Goal: Task Accomplishment & Management: Manage account settings

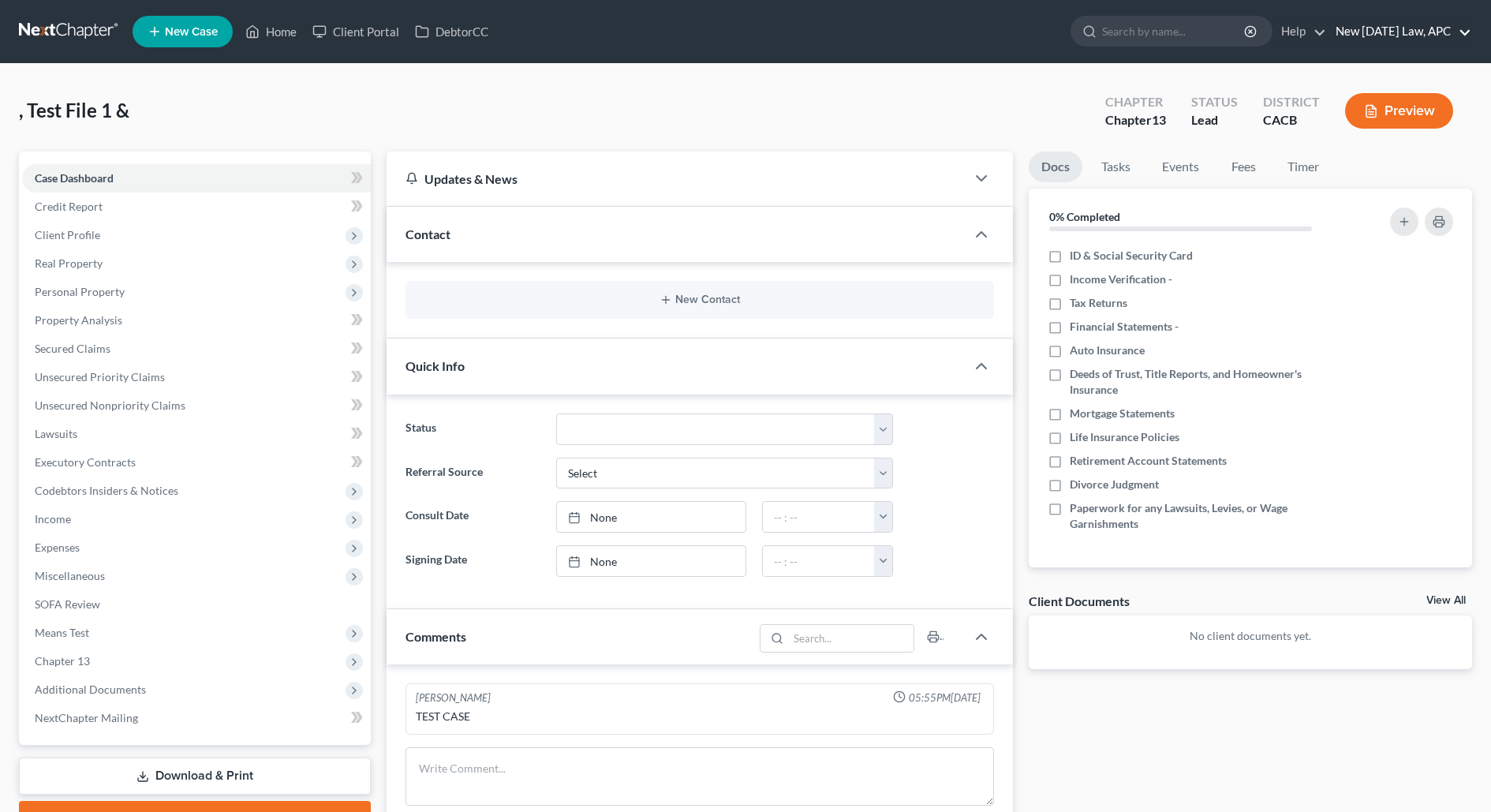
click at [1371, 29] on link "New [DATE] Law, APC" at bounding box center [1399, 31] width 143 height 29
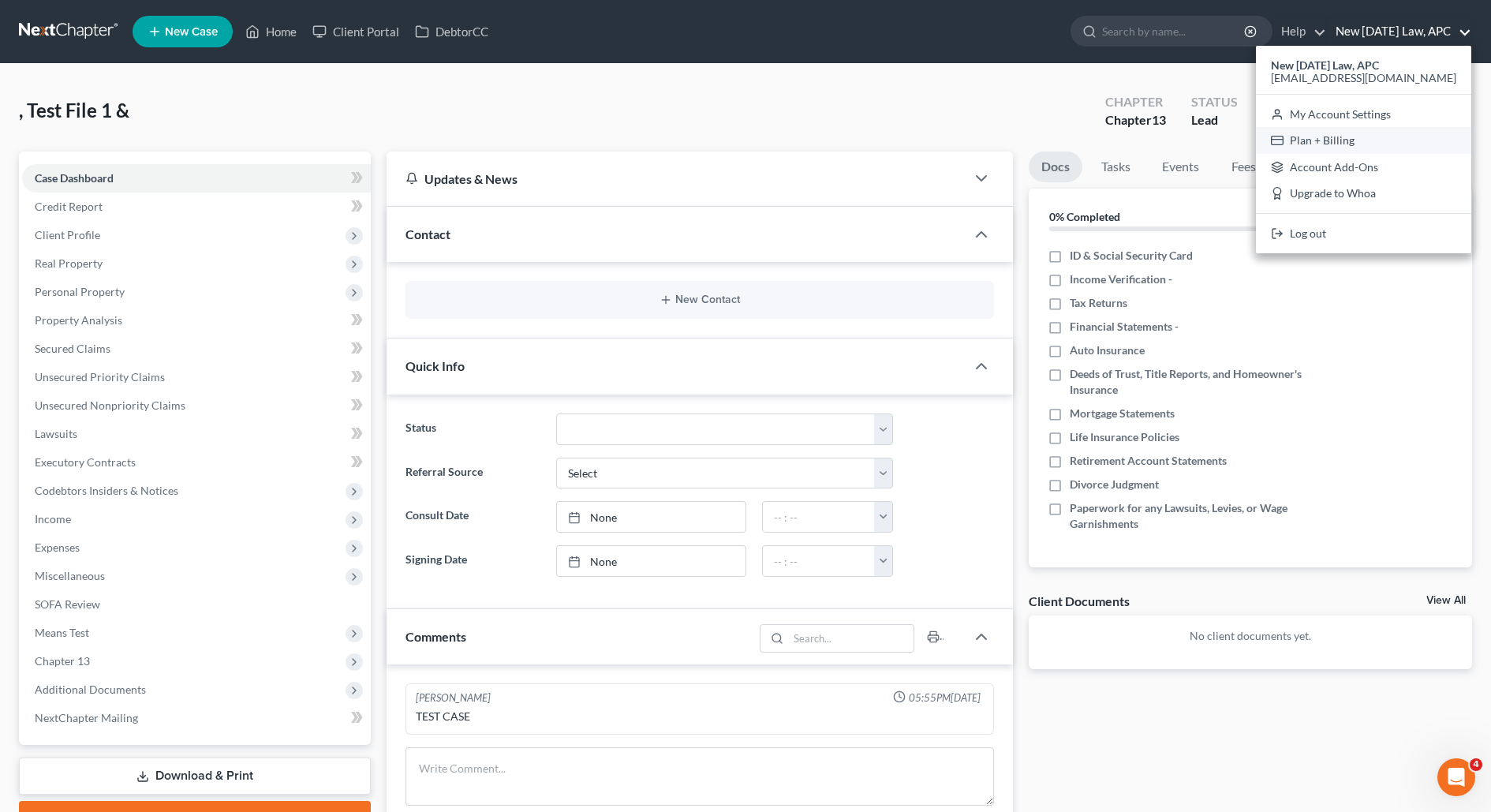
click at [1343, 139] on link "Plan + Billing" at bounding box center [1364, 140] width 215 height 27
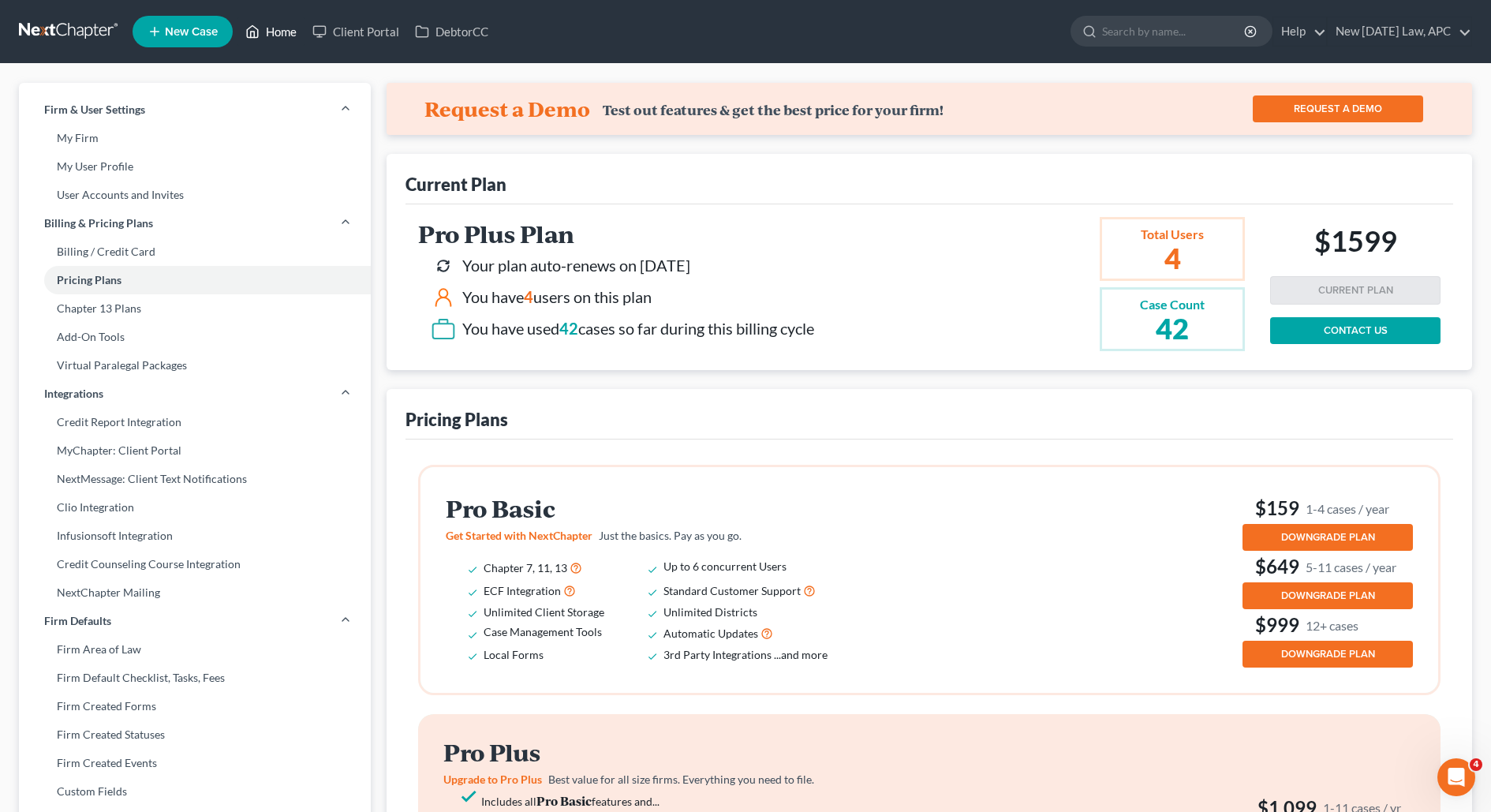
click at [253, 33] on icon at bounding box center [253, 31] width 14 height 19
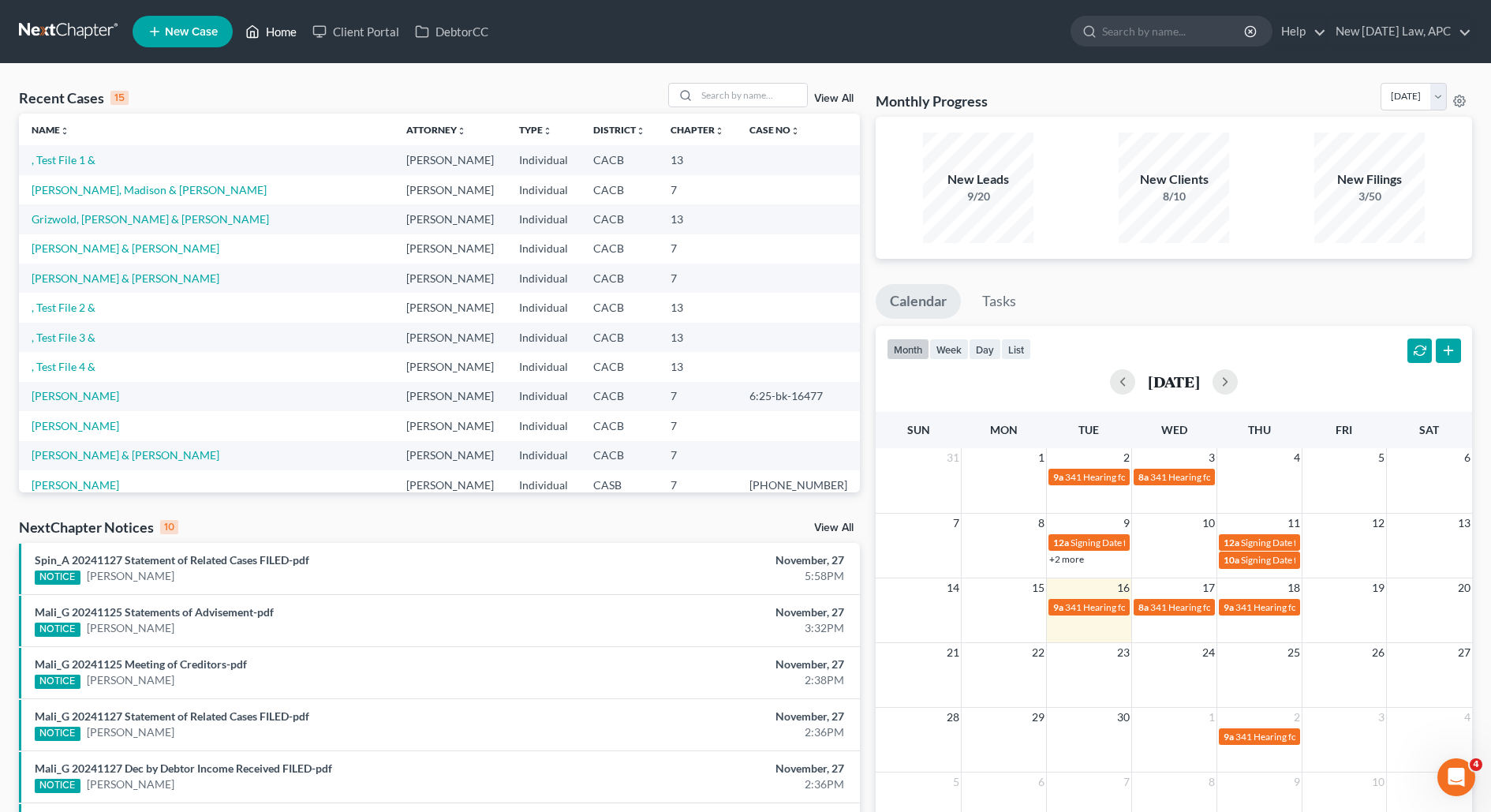
scroll to position [108, 0]
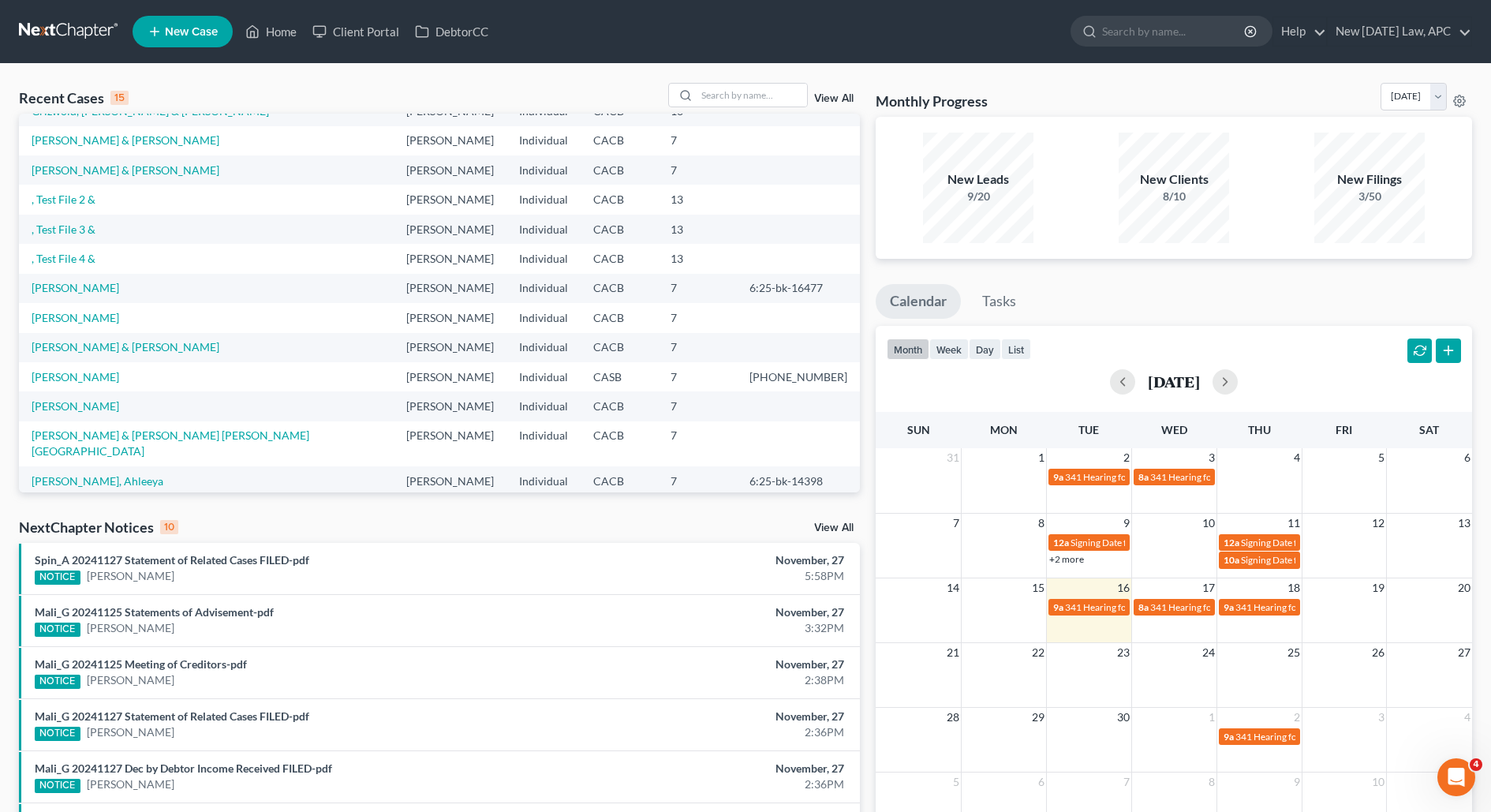
click at [835, 89] on div "View All" at bounding box center [763, 95] width 192 height 25
click at [833, 105] on div "View All" at bounding box center [763, 95] width 192 height 25
click at [833, 102] on link "View All" at bounding box center [834, 99] width 40 height 11
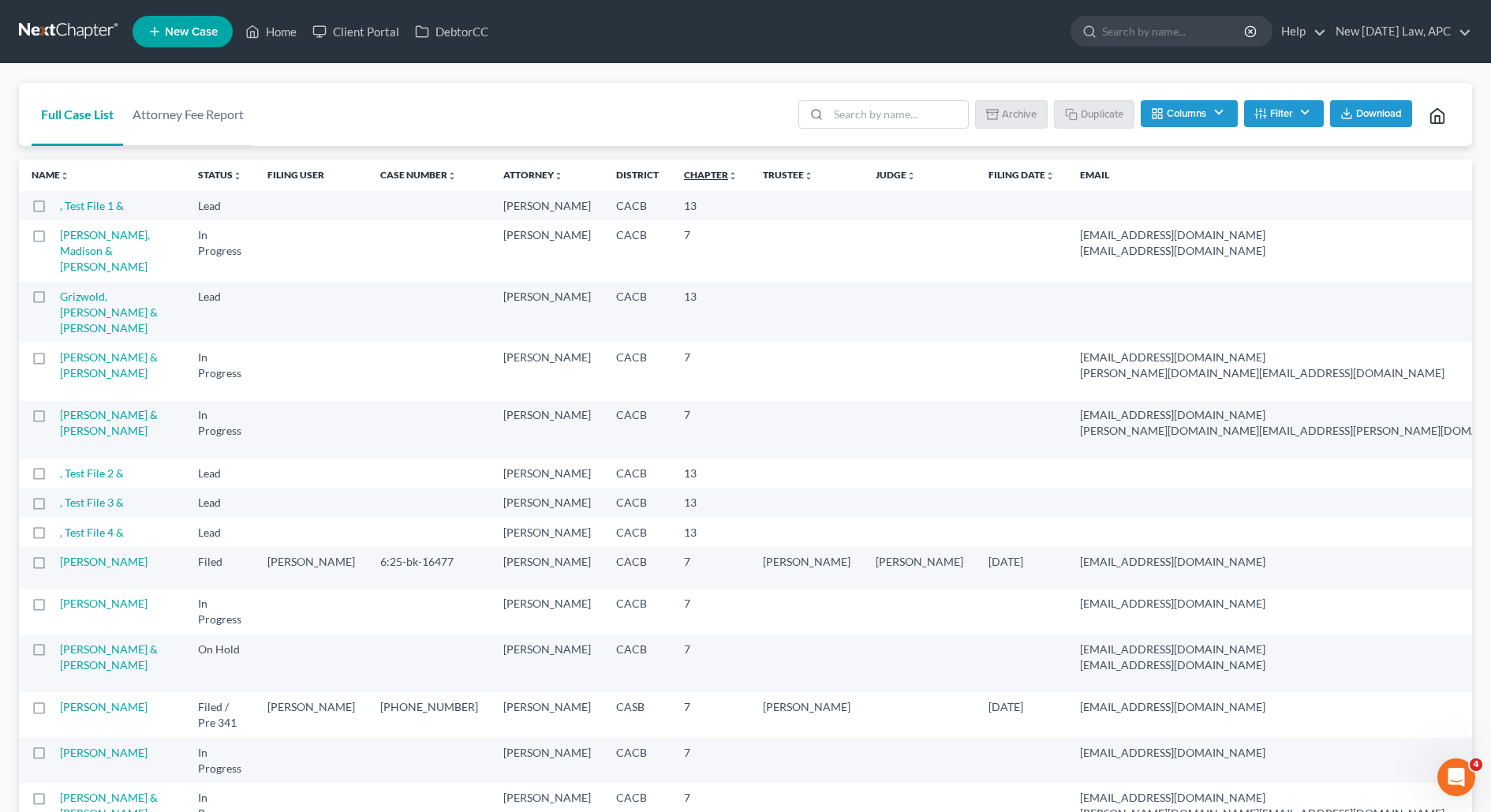
click at [684, 177] on link "Chapter unfold_more expand_more expand_less" at bounding box center [711, 175] width 54 height 12
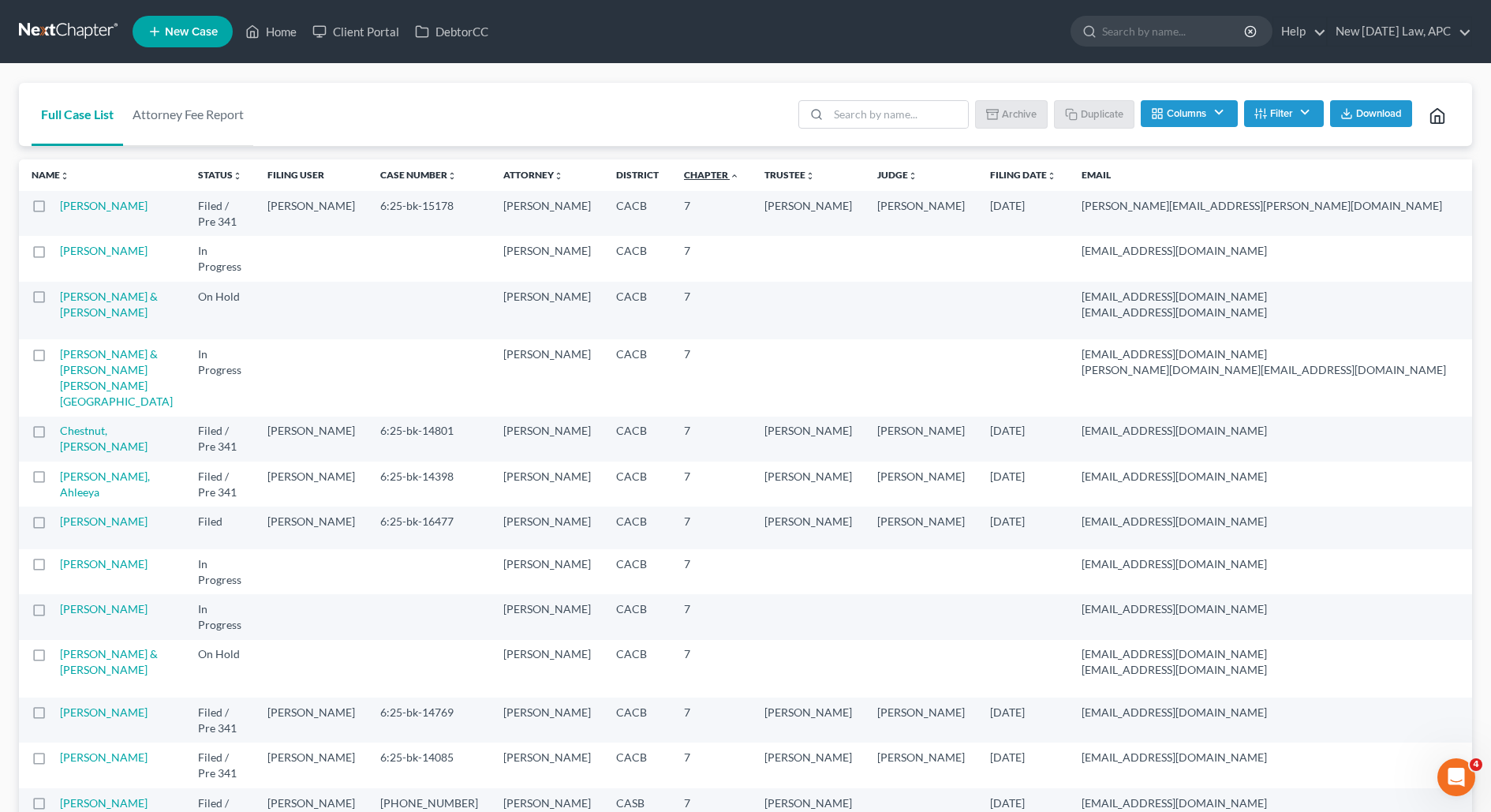
click at [684, 173] on link "Chapter unfold_more expand_more expand_less" at bounding box center [711, 175] width 55 height 12
